Goal: Task Accomplishment & Management: Use online tool/utility

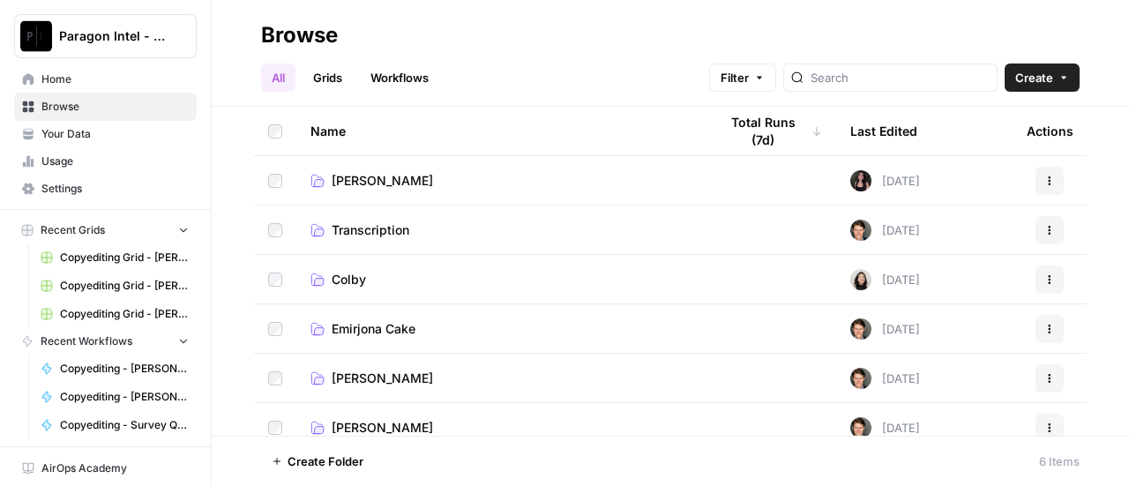
click at [86, 72] on span "Home" at bounding box center [114, 79] width 147 height 16
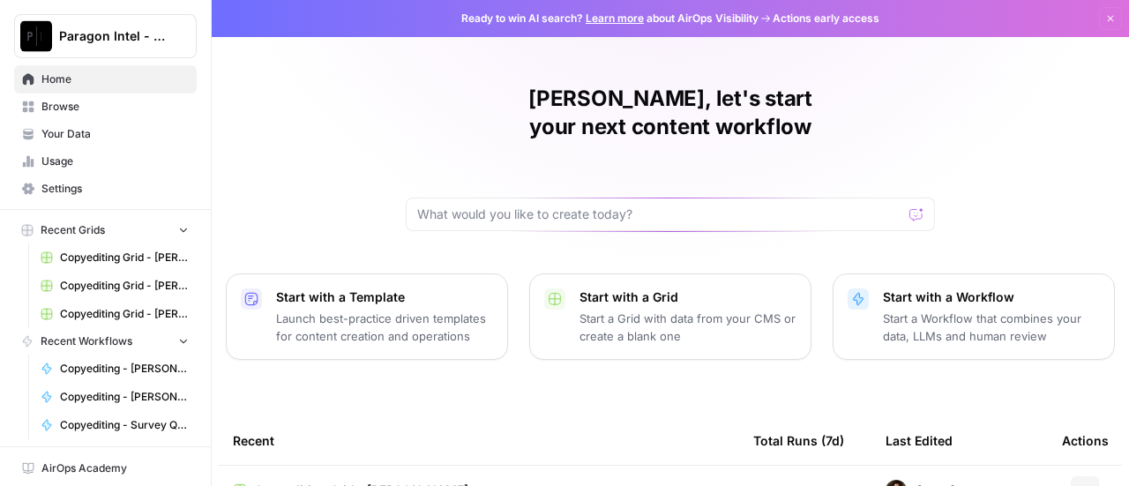
click at [85, 108] on span "Browse" at bounding box center [114, 107] width 147 height 16
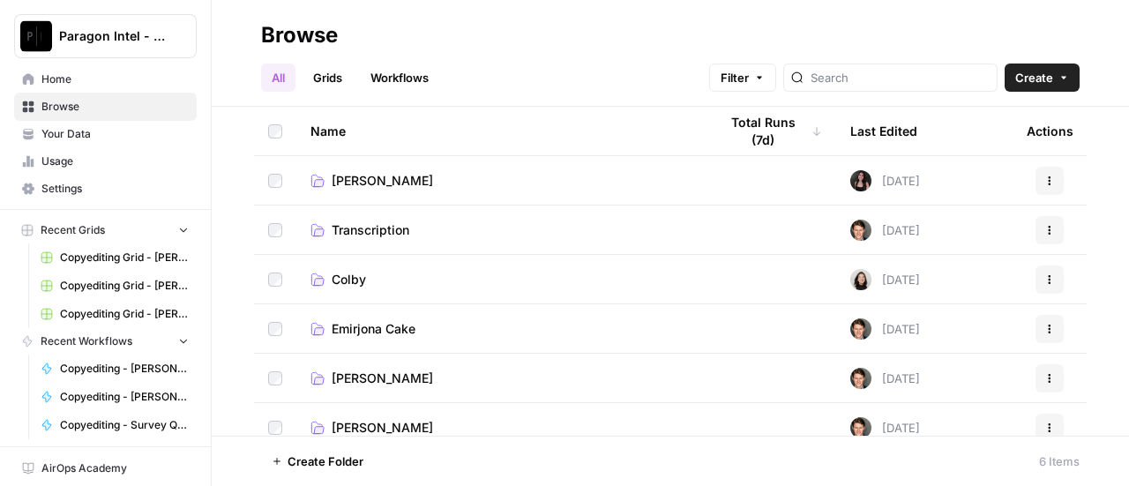
click at [371, 417] on td "[PERSON_NAME]" at bounding box center [499, 427] width 407 height 49
click at [370, 420] on span "[PERSON_NAME]" at bounding box center [382, 428] width 101 height 18
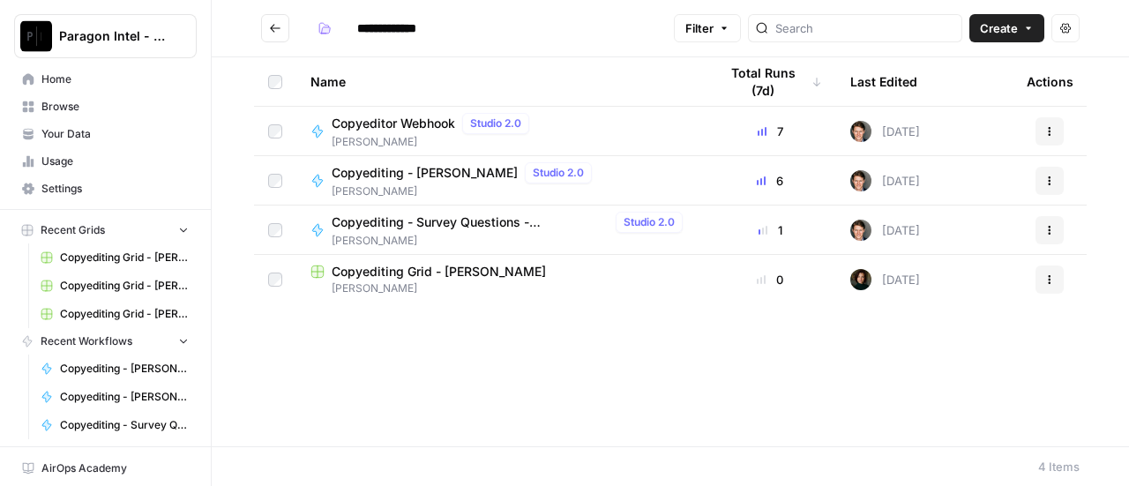
click at [413, 184] on span "[PERSON_NAME]" at bounding box center [465, 191] width 267 height 16
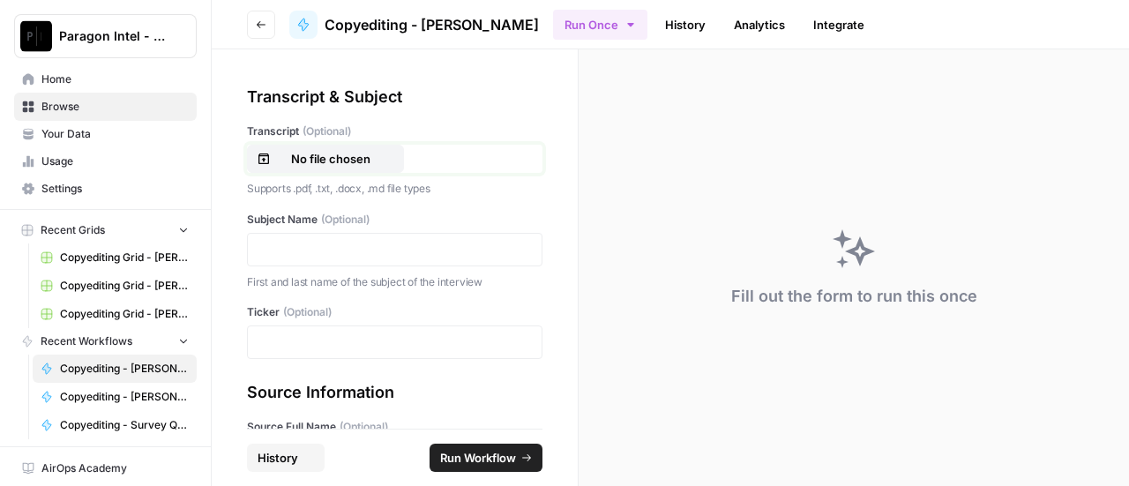
click at [270, 151] on div "No file chosen" at bounding box center [326, 159] width 138 height 18
click at [308, 253] on p at bounding box center [394, 250] width 273 height 18
click at [309, 338] on p at bounding box center [394, 342] width 273 height 18
click at [550, 369] on div "**********" at bounding box center [395, 238] width 366 height 379
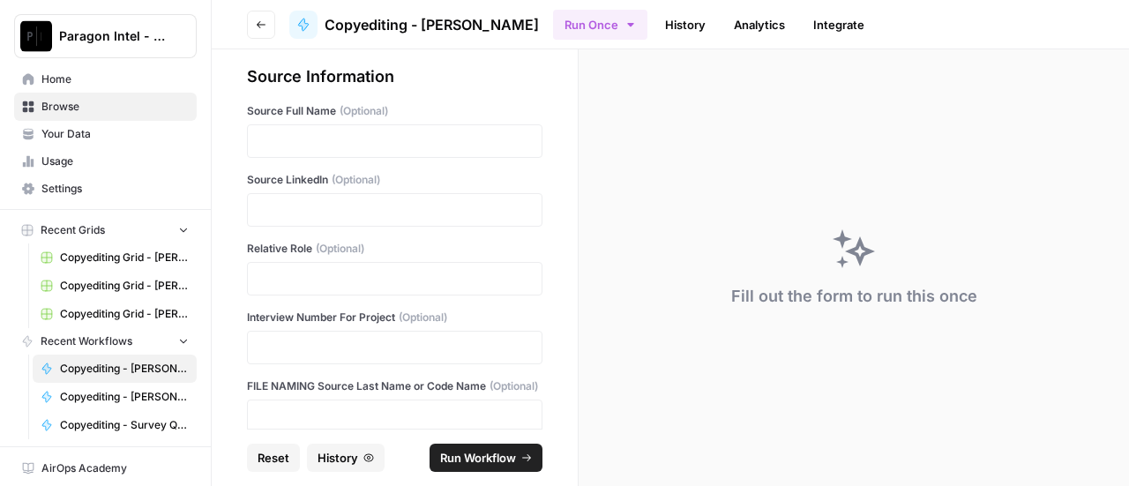
scroll to position [353, 0]
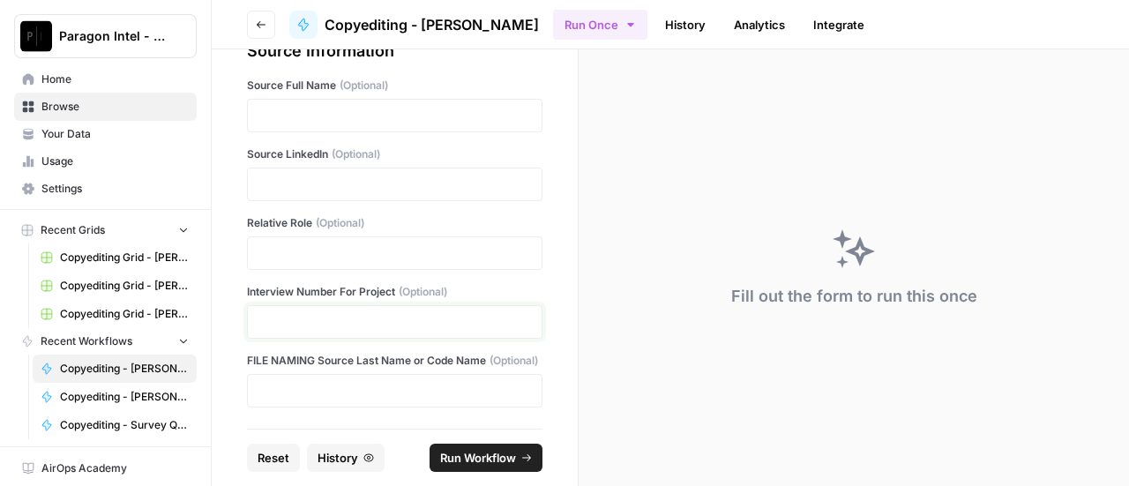
click at [409, 313] on p at bounding box center [394, 322] width 273 height 18
click at [340, 395] on p at bounding box center [394, 391] width 273 height 18
click at [549, 372] on div "**********" at bounding box center [395, 238] width 366 height 379
click at [490, 454] on span "Run Workflow" at bounding box center [478, 458] width 76 height 18
